Goal: Information Seeking & Learning: Check status

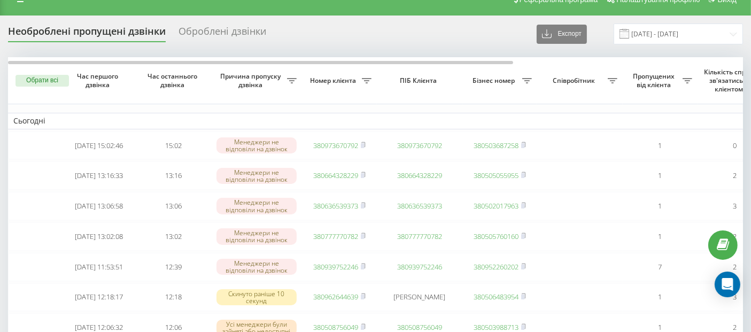
scroll to position [17, 0]
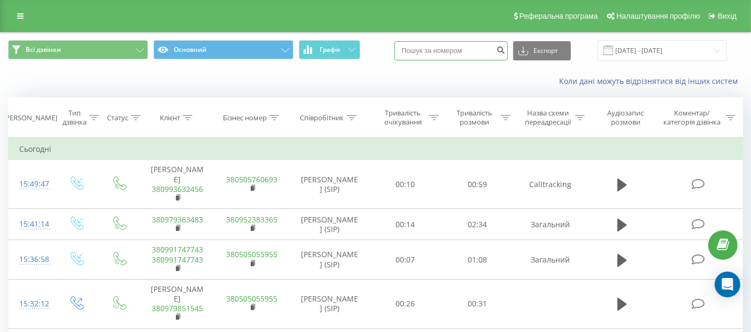
drag, startPoint x: 472, startPoint y: 59, endPoint x: 477, endPoint y: 54, distance: 6.8
click at [472, 59] on input at bounding box center [451, 50] width 113 height 19
paste input "077 777 0782"
type input "077 777 0782"
click at [505, 51] on icon "submit" at bounding box center [500, 48] width 9 height 6
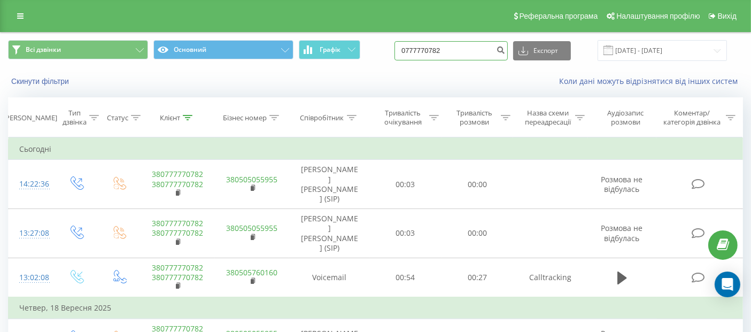
drag, startPoint x: 465, startPoint y: 45, endPoint x: 391, endPoint y: 45, distance: 74.3
click at [391, 45] on div "Всі дзвінки Основний Графік 0777770782 Експорт .csv .xls .xlsx 20.06.2025 - 20.…" at bounding box center [375, 50] width 735 height 21
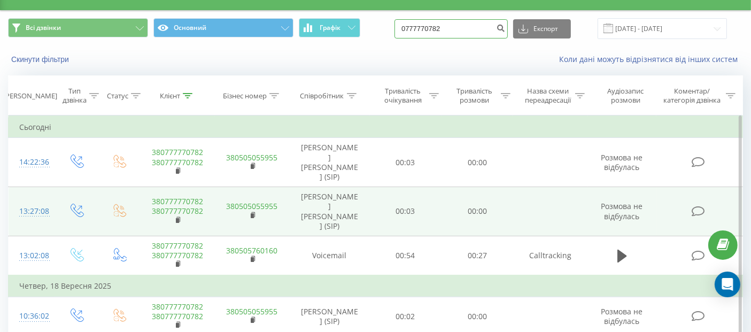
scroll to position [22, 0]
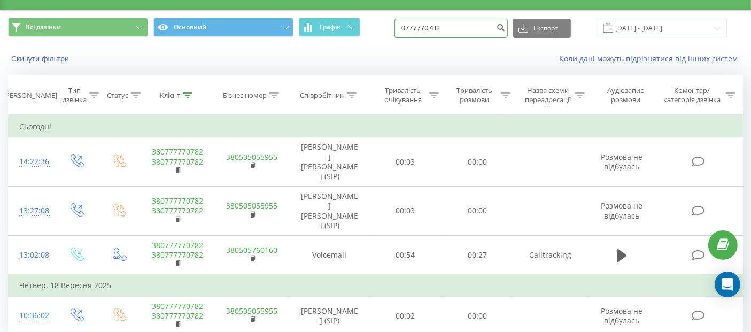
click at [472, 20] on input "0777770782" at bounding box center [451, 28] width 113 height 19
drag, startPoint x: 470, startPoint y: 26, endPoint x: 387, endPoint y: 20, distance: 83.7
click at [387, 20] on div "Всі дзвінки Основний Графік 0777770782 Експорт .csv .xls .xlsx 20.06.2025 - 20.…" at bounding box center [375, 28] width 735 height 21
paste input "68 994 6964"
type input "068 994 6964"
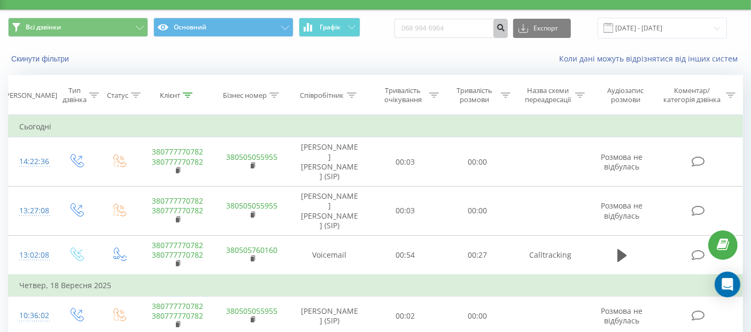
click at [505, 27] on icon "submit" at bounding box center [500, 26] width 9 height 6
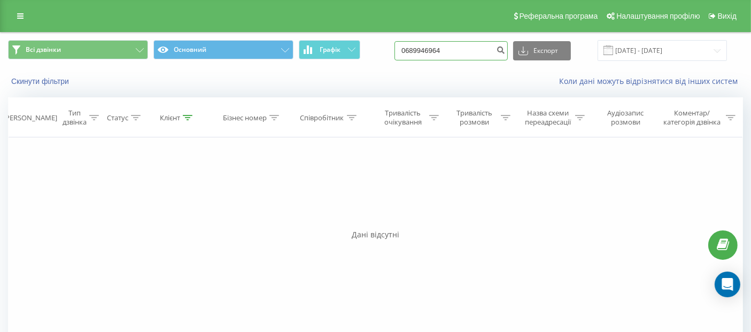
drag, startPoint x: 475, startPoint y: 54, endPoint x: 402, endPoint y: 54, distance: 73.3
click at [402, 54] on div "Всі дзвінки Основний Графік 0689946964 Експорт .csv .xls .xlsx 20.06.2025 - 20.…" at bounding box center [375, 50] width 735 height 21
